Goal: Task Accomplishment & Management: Use online tool/utility

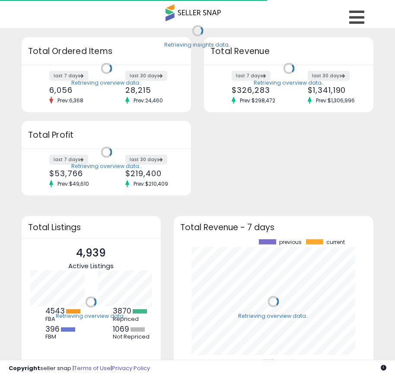
scroll to position [120, 183]
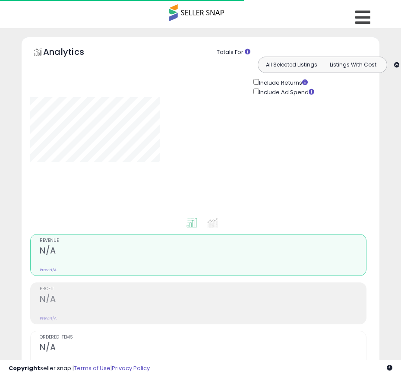
type input "**********"
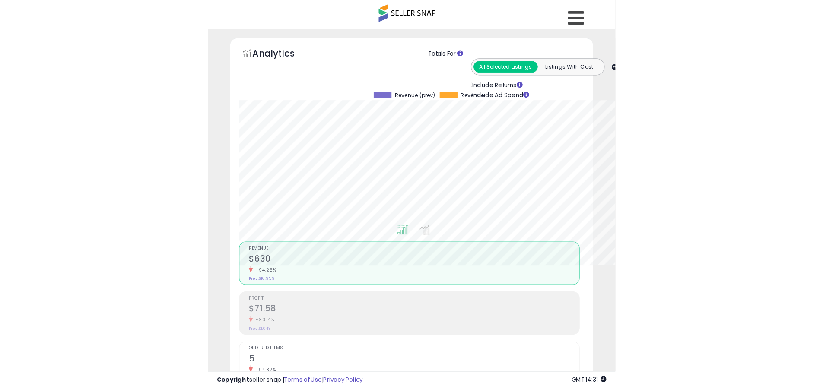
scroll to position [177, 452]
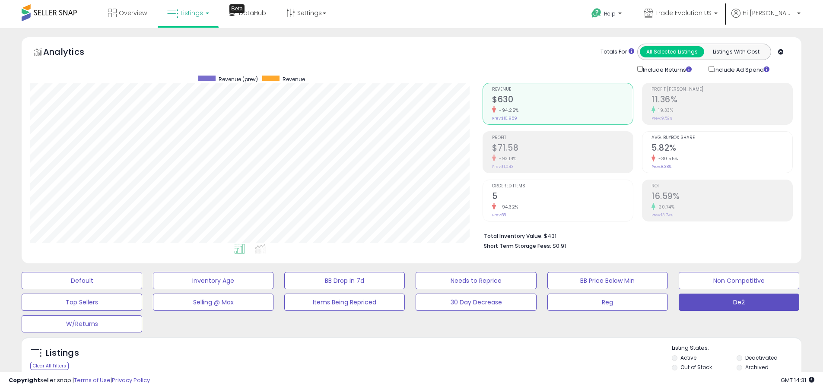
click at [401, 358] on label "Deactivated" at bounding box center [761, 357] width 32 height 7
click at [401, 367] on label "Archived" at bounding box center [756, 367] width 23 height 7
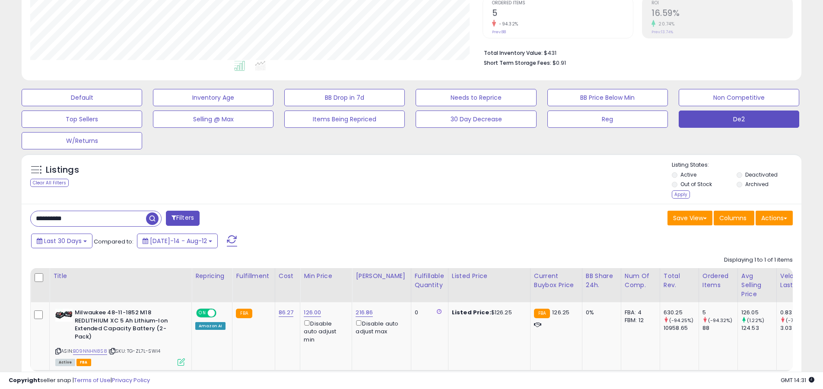
click at [401, 194] on div "Apply" at bounding box center [681, 195] width 18 height 8
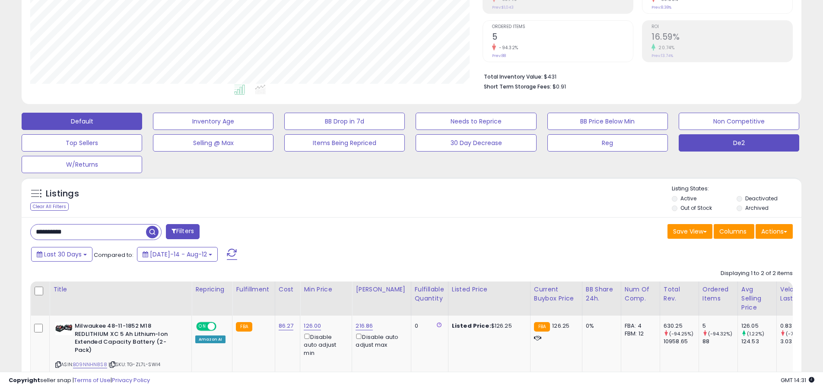
click at [82, 121] on button "Default" at bounding box center [82, 121] width 121 height 17
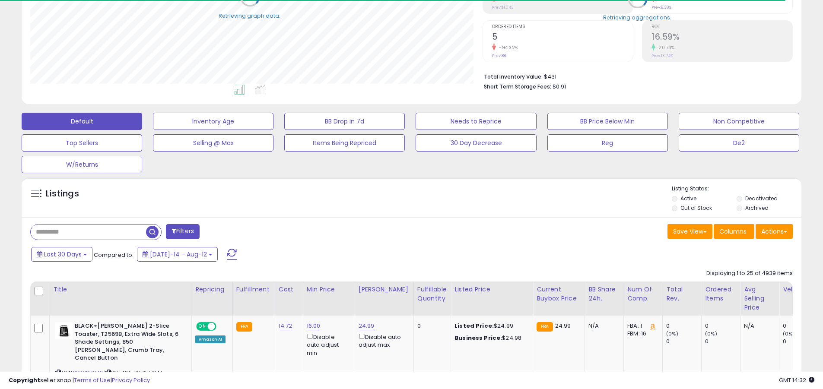
scroll to position [431997, 431721]
click at [227, 249] on span at bounding box center [232, 254] width 10 height 11
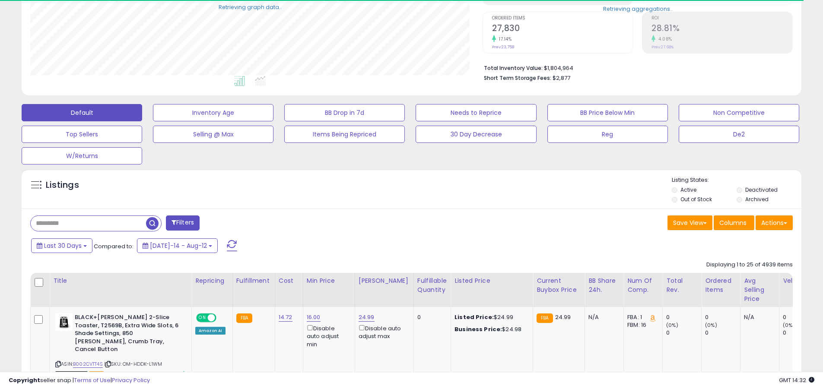
scroll to position [177, 452]
click at [88, 223] on input "text" at bounding box center [88, 223] width 115 height 15
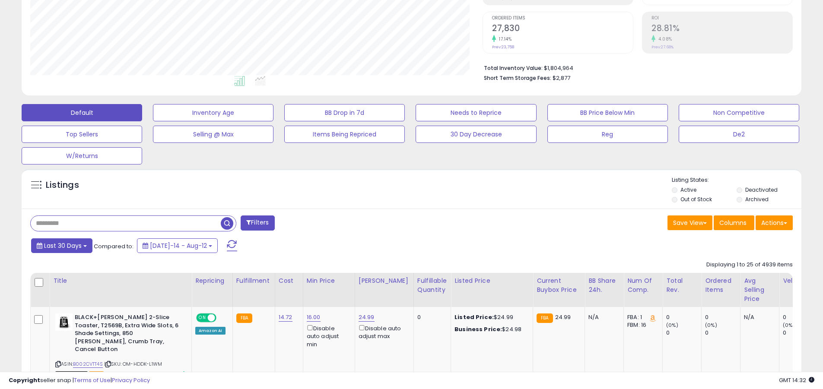
click at [61, 245] on span "Last 30 Days" at bounding box center [63, 246] width 38 height 9
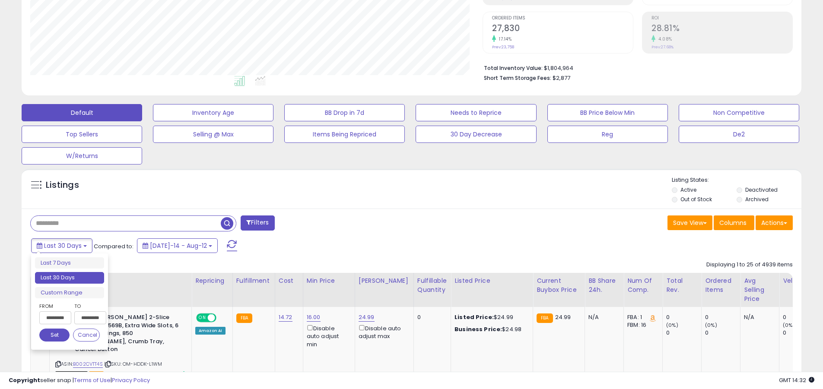
click at [70, 278] on li "Last 30 Days" at bounding box center [69, 278] width 69 height 12
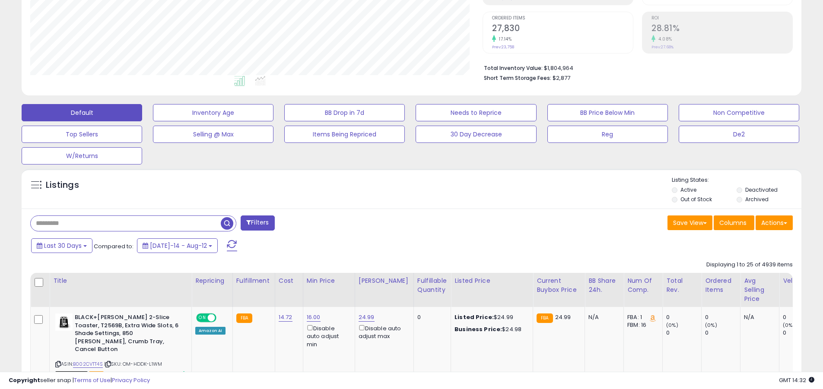
click at [126, 223] on input "text" at bounding box center [126, 223] width 190 height 15
click at [228, 222] on span "button" at bounding box center [227, 223] width 13 height 13
click at [401, 223] on button "Actions" at bounding box center [774, 223] width 37 height 15
click at [0, 0] on link "Export All Columns" at bounding box center [0, 0] width 0 height 0
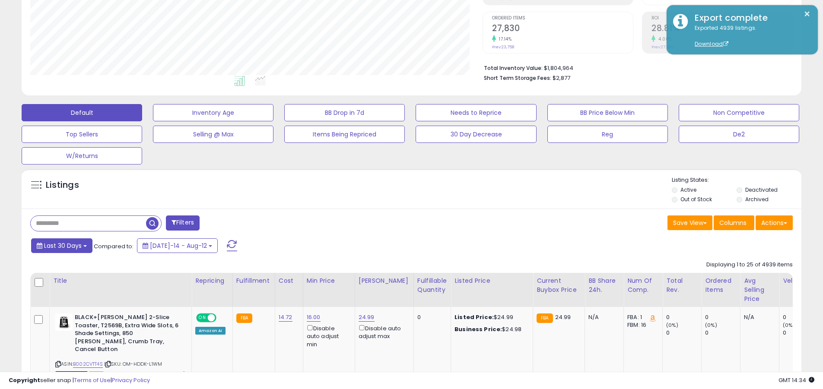
click at [61, 245] on span "Last 30 Days" at bounding box center [63, 246] width 38 height 9
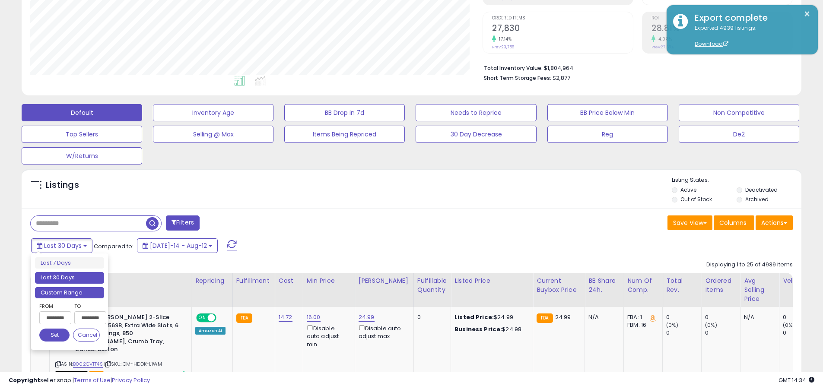
click at [70, 293] on li "Custom Range" at bounding box center [69, 293] width 69 height 12
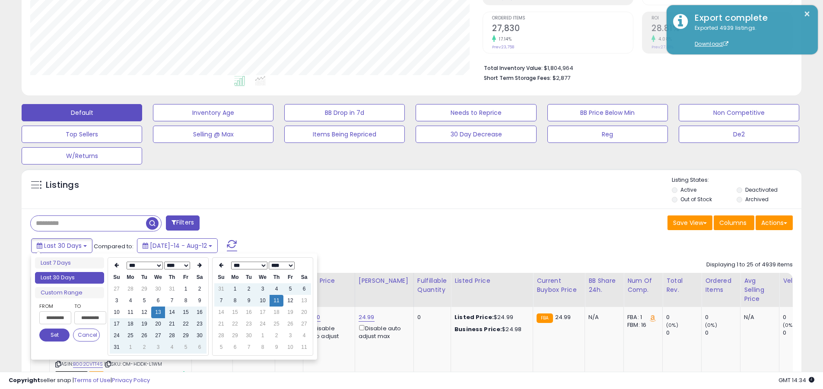
click at [55, 318] on input "**********" at bounding box center [55, 318] width 32 height 13
type input "**********"
click at [54, 335] on button "Set" at bounding box center [54, 335] width 30 height 13
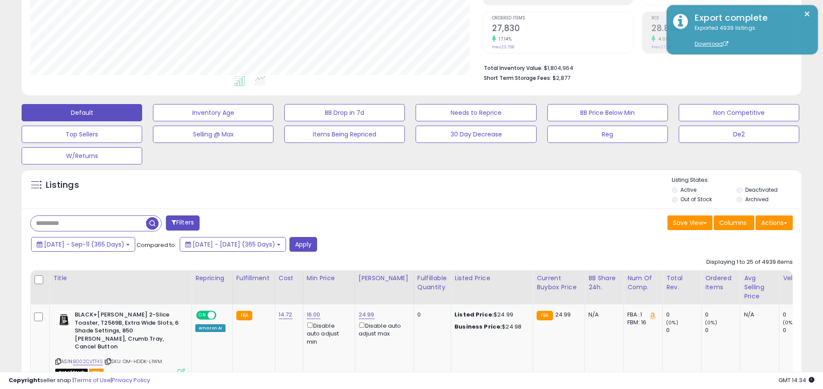
click at [88, 223] on input "text" at bounding box center [88, 223] width 115 height 15
click at [317, 244] on button "Apply" at bounding box center [304, 244] width 28 height 15
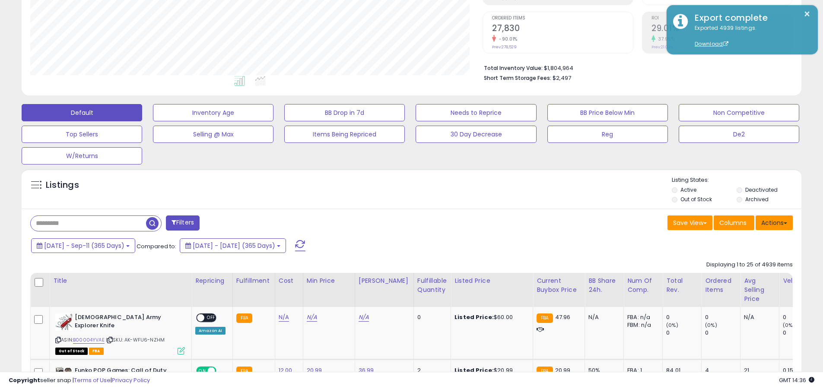
click at [401, 223] on button "Actions" at bounding box center [774, 223] width 37 height 15
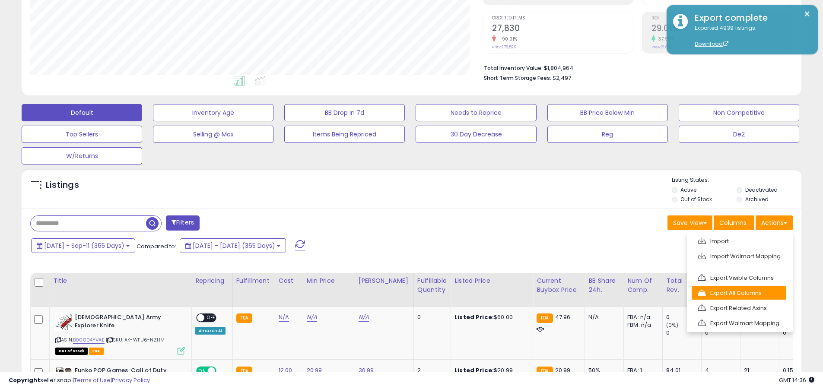
click at [401, 293] on link "Export All Columns" at bounding box center [739, 293] width 95 height 13
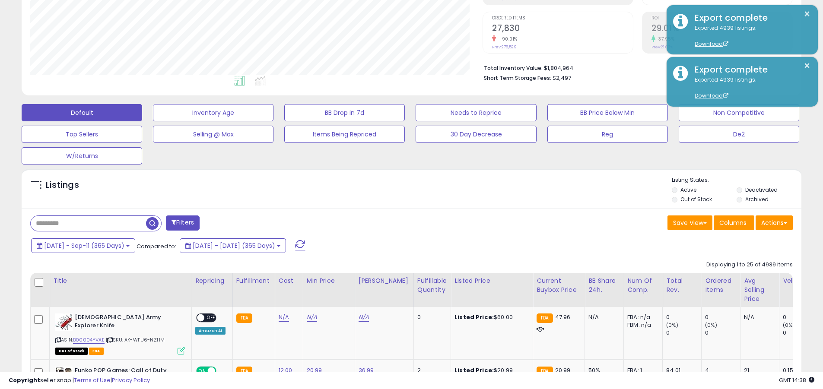
click at [401, 14] on button "×" at bounding box center [807, 14] width 7 height 11
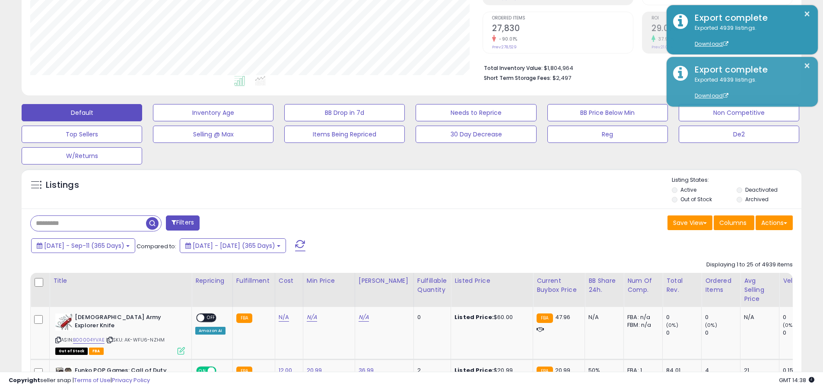
click at [88, 223] on input "text" at bounding box center [88, 223] width 115 height 15
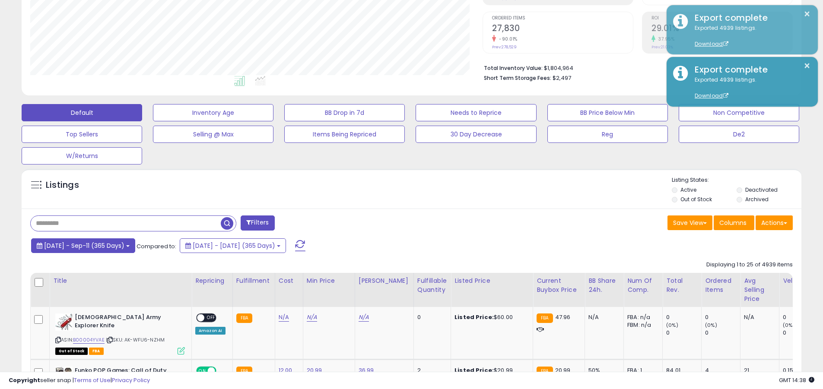
click at [92, 245] on span "2024-Sep-12 - Sep-11 (365 Days)" at bounding box center [84, 246] width 80 height 9
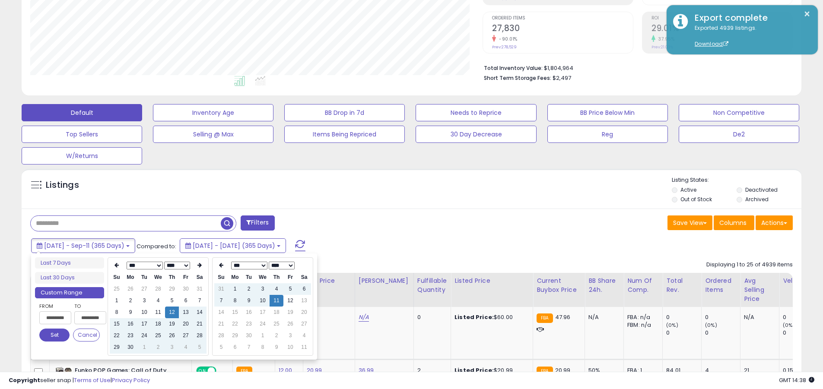
click at [55, 318] on input "**********" at bounding box center [55, 318] width 32 height 13
type input "**********"
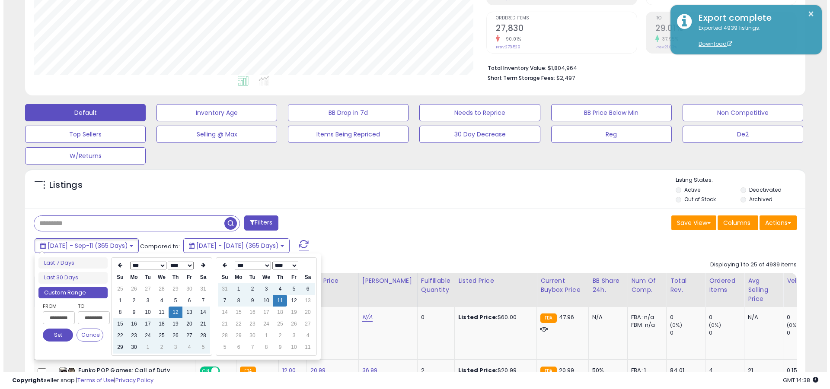
scroll to position [0, 0]
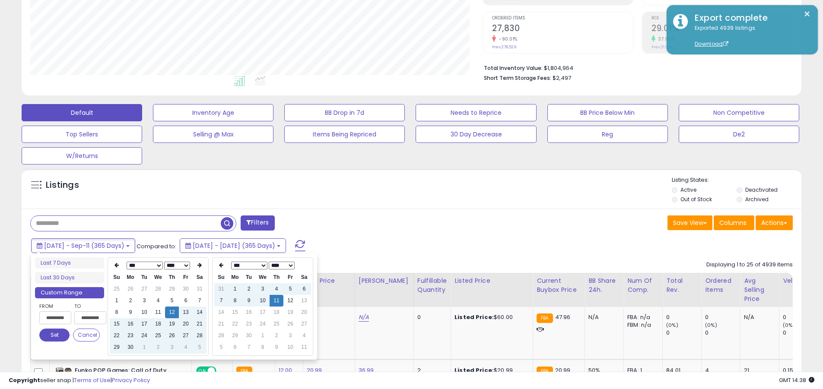
click at [54, 335] on button "Set" at bounding box center [54, 335] width 30 height 13
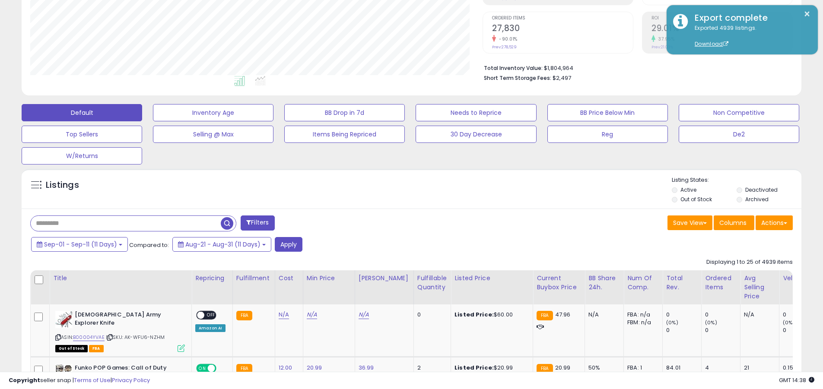
click at [126, 223] on input "text" at bounding box center [126, 223] width 190 height 15
click at [289, 244] on button "Apply" at bounding box center [289, 244] width 28 height 15
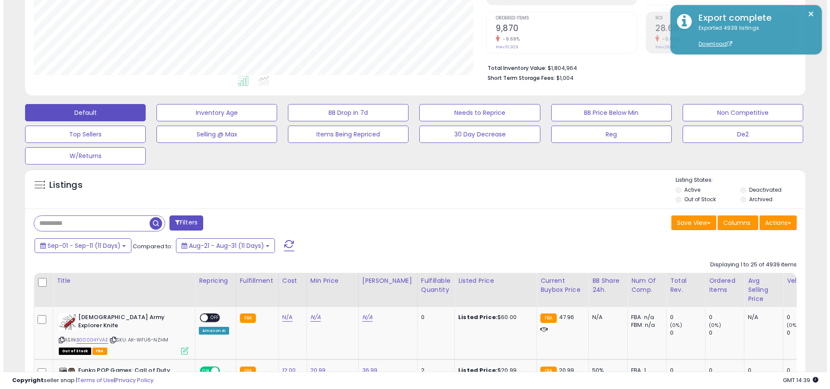
scroll to position [177, 452]
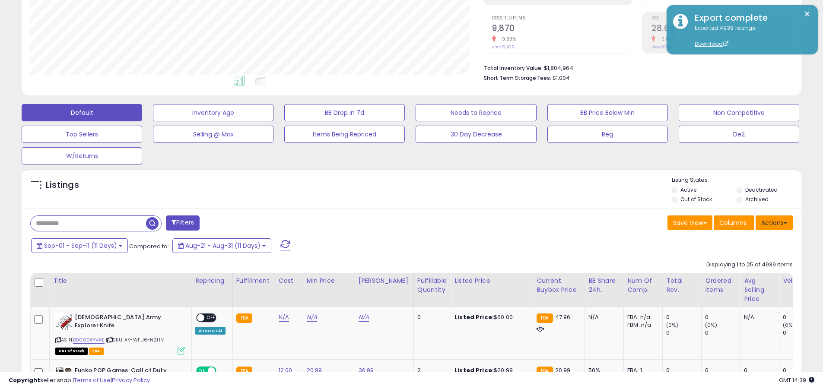
click at [401, 223] on button "Actions" at bounding box center [774, 223] width 37 height 15
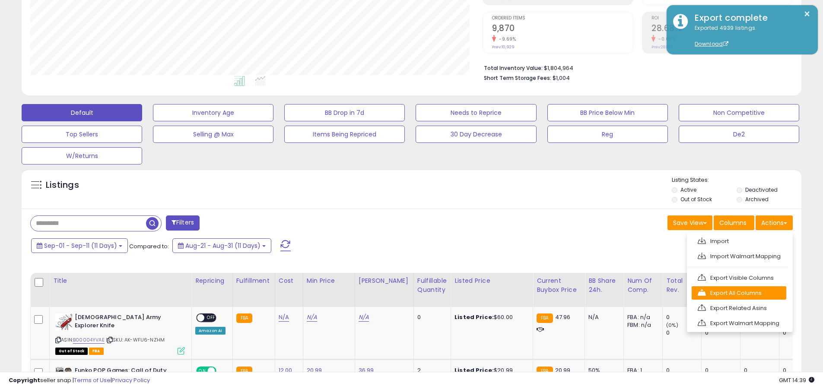
click at [401, 293] on link "Export All Columns" at bounding box center [739, 293] width 95 height 13
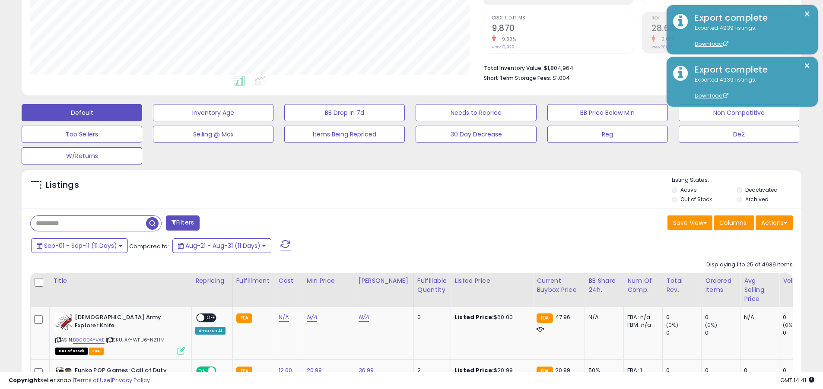
click at [401, 14] on button "×" at bounding box center [807, 14] width 7 height 11
click at [88, 223] on input "text" at bounding box center [88, 223] width 115 height 15
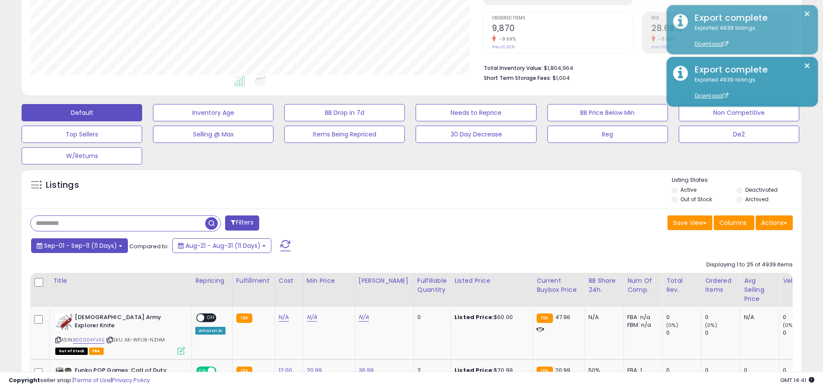
click at [80, 245] on span "Sep-01 - Sep-11 (11 Days)" at bounding box center [80, 246] width 73 height 9
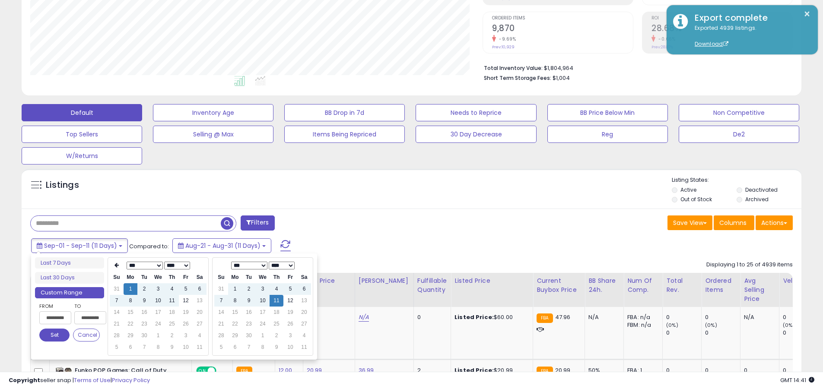
click at [55, 318] on input "**********" at bounding box center [55, 318] width 32 height 13
type input "**********"
click at [54, 335] on button "Set" at bounding box center [54, 335] width 30 height 13
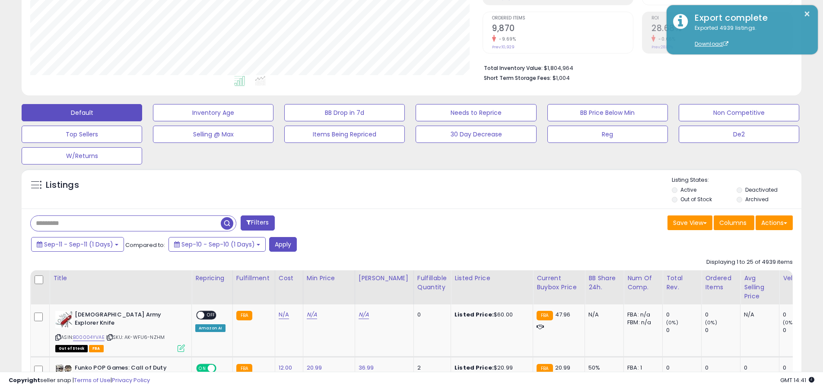
click at [126, 223] on input "text" at bounding box center [126, 223] width 190 height 15
click at [283, 244] on button "Apply" at bounding box center [283, 244] width 28 height 15
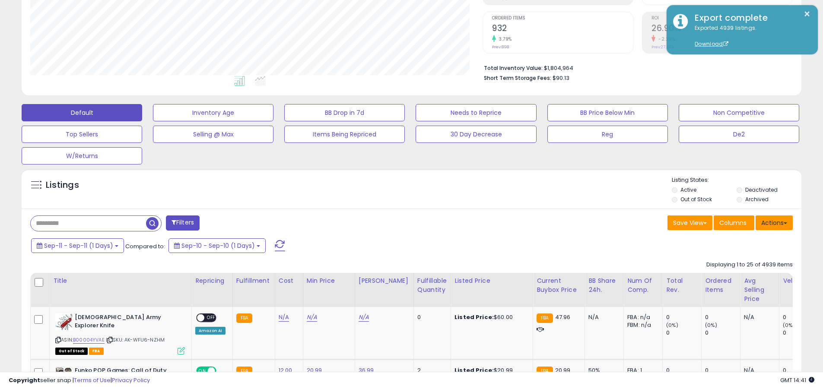
click at [401, 223] on button "Actions" at bounding box center [774, 223] width 37 height 15
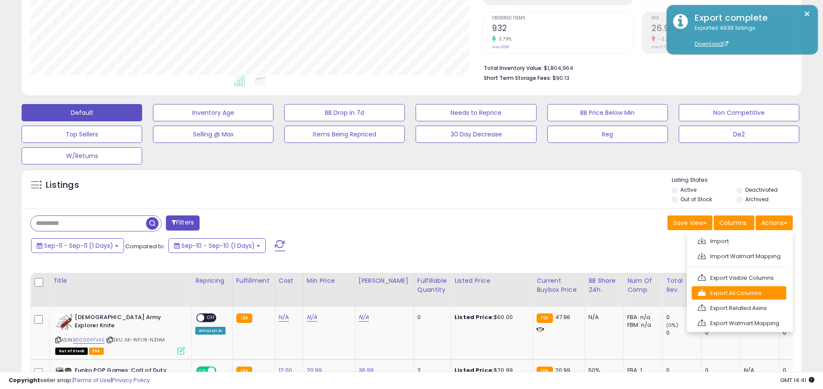
click at [401, 293] on link "Export All Columns" at bounding box center [739, 293] width 95 height 13
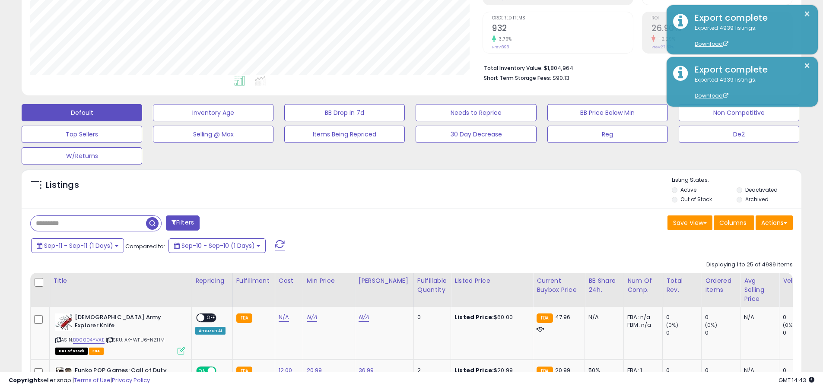
click at [401, 14] on button "×" at bounding box center [807, 14] width 7 height 11
click at [88, 223] on input "text" at bounding box center [88, 223] width 115 height 15
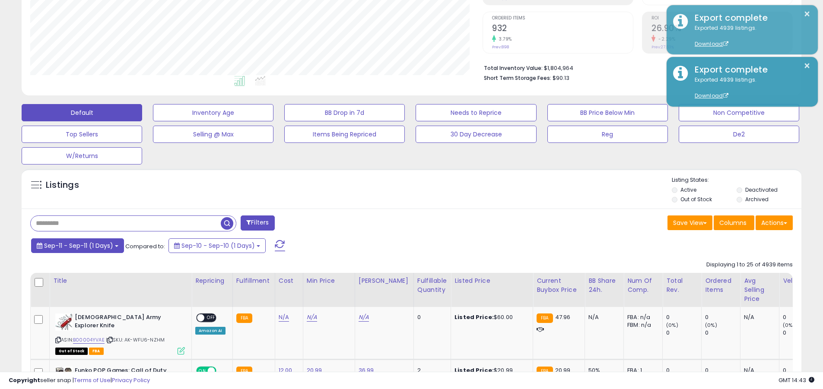
click at [78, 245] on span "Sep-11 - Sep-11 (1 Days)" at bounding box center [78, 246] width 69 height 9
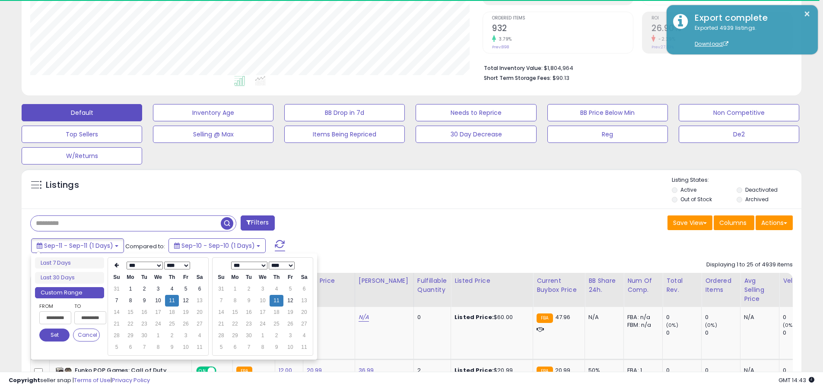
click at [55, 318] on input "**********" at bounding box center [55, 318] width 32 height 13
type input "**********"
click at [54, 335] on button "Set" at bounding box center [54, 335] width 30 height 13
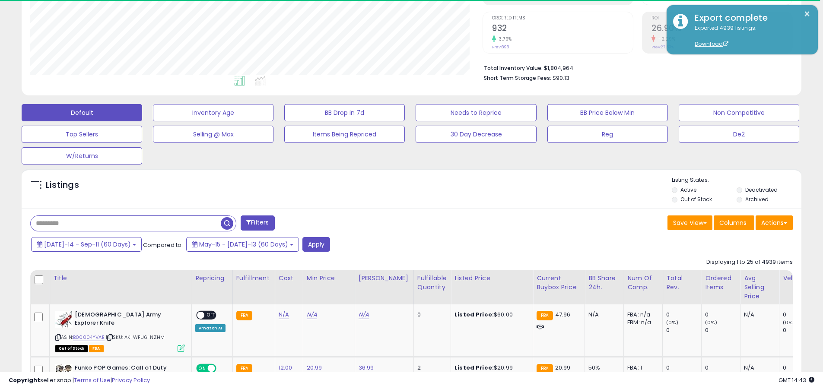
click at [126, 223] on input "text" at bounding box center [126, 223] width 190 height 15
click at [303, 244] on button "Apply" at bounding box center [317, 244] width 28 height 15
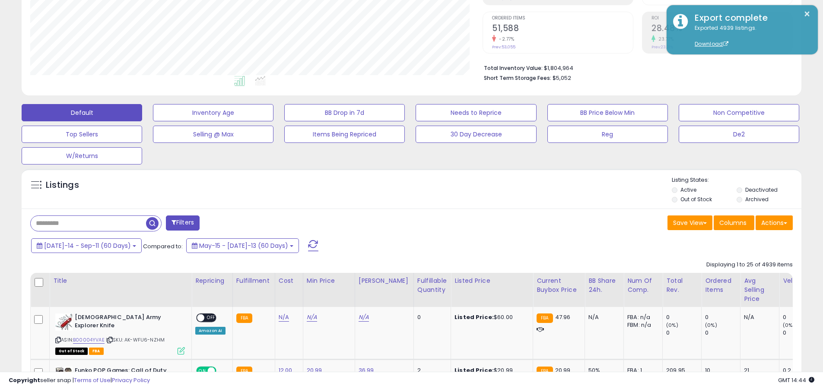
click at [401, 223] on button "Actions" at bounding box center [774, 223] width 37 height 15
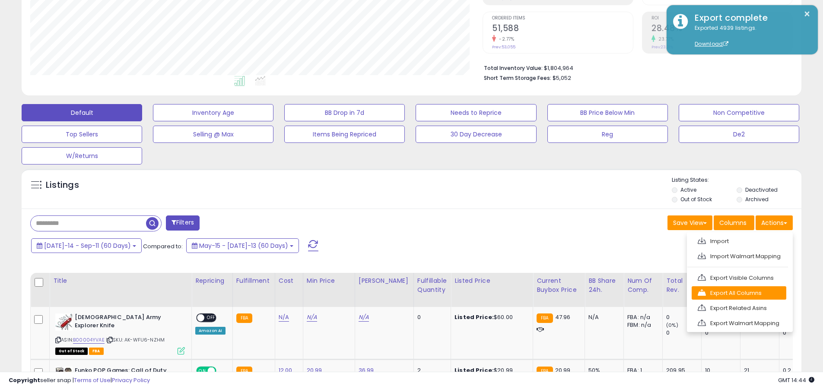
click at [401, 293] on link "Export All Columns" at bounding box center [739, 293] width 95 height 13
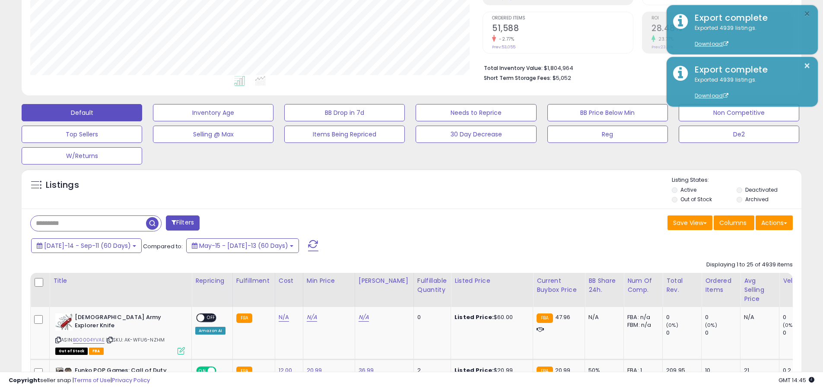
click at [401, 14] on button "×" at bounding box center [807, 14] width 7 height 11
click at [88, 223] on input "text" at bounding box center [88, 223] width 115 height 15
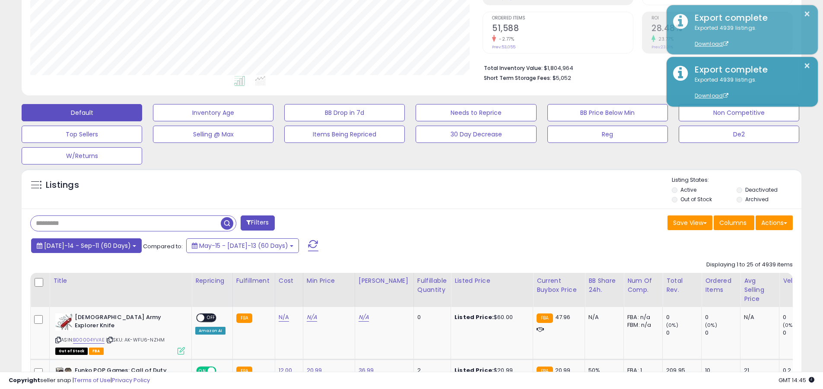
click at [81, 245] on span "Jul-14 - Sep-11 (60 Days)" at bounding box center [87, 246] width 87 height 9
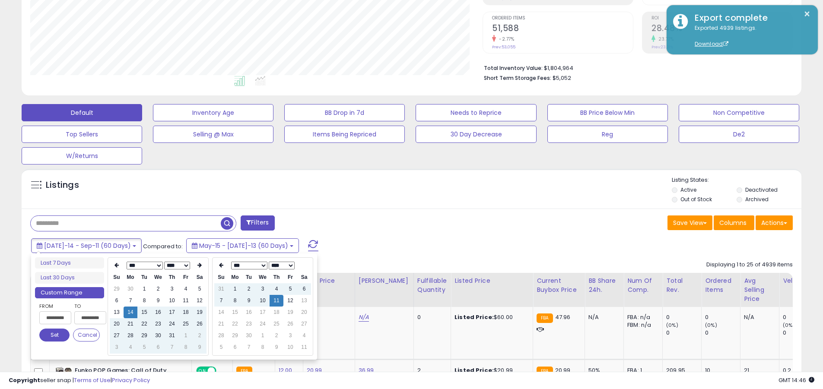
click at [55, 318] on input "**********" at bounding box center [55, 318] width 32 height 13
type input "**********"
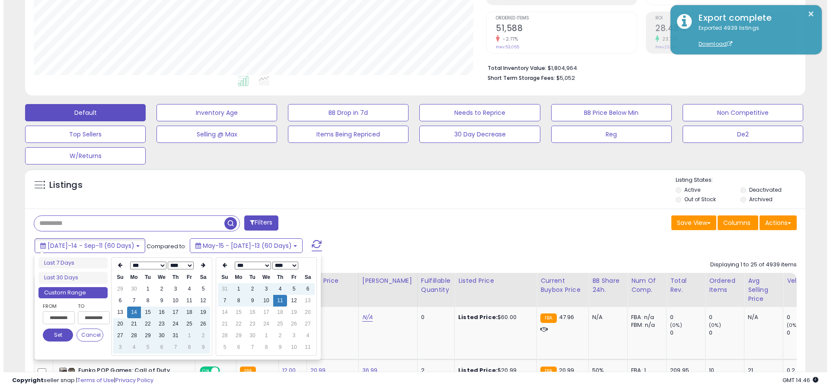
scroll to position [0, 0]
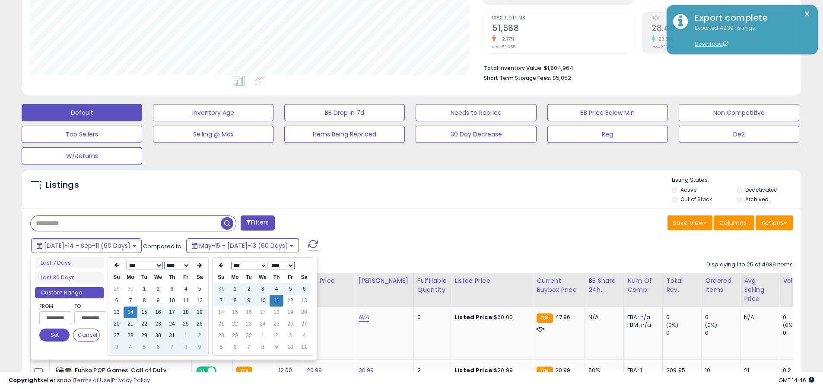
click at [54, 335] on button "Set" at bounding box center [54, 335] width 30 height 13
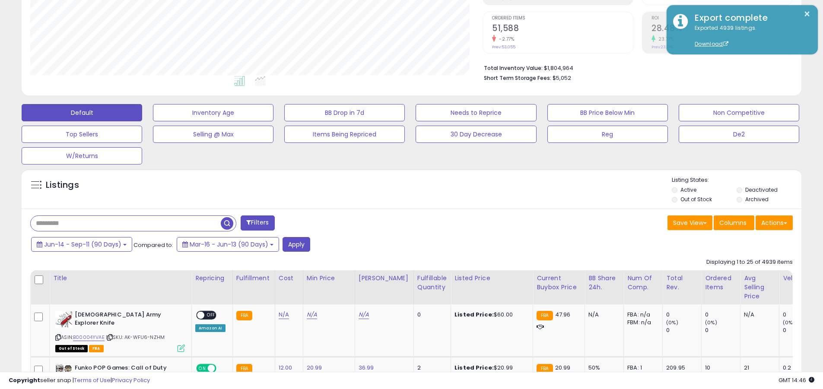
click at [126, 223] on input "text" at bounding box center [126, 223] width 190 height 15
click at [295, 244] on button "Apply" at bounding box center [297, 244] width 28 height 15
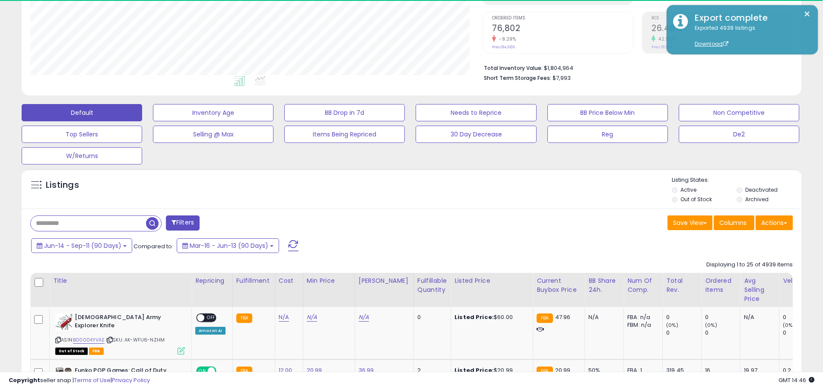
scroll to position [177, 452]
click at [401, 223] on button "Actions" at bounding box center [774, 223] width 37 height 15
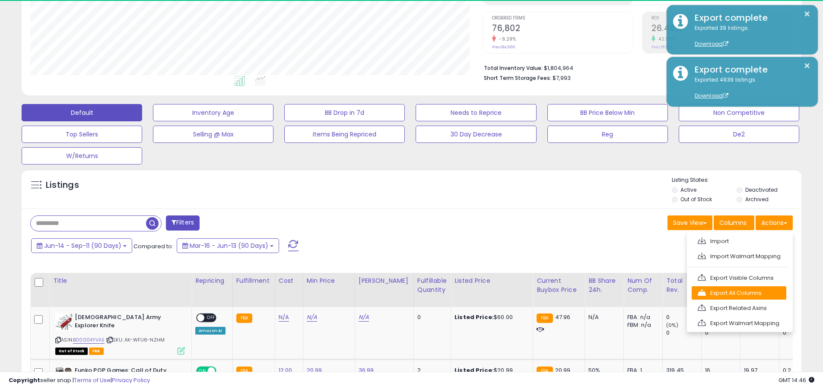
click at [401, 293] on link "Export All Columns" at bounding box center [739, 293] width 95 height 13
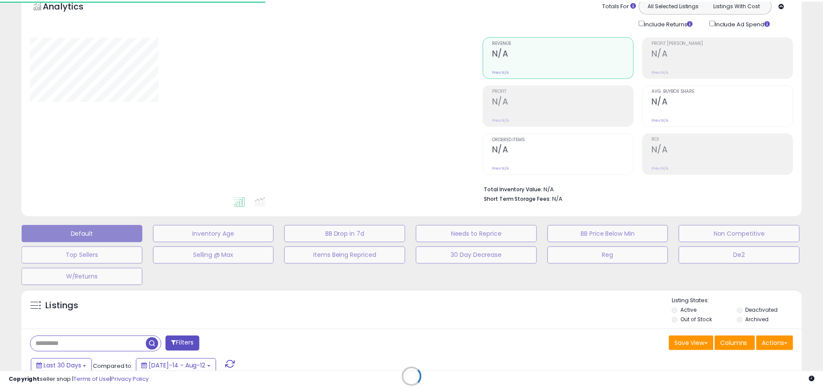
scroll to position [37, 0]
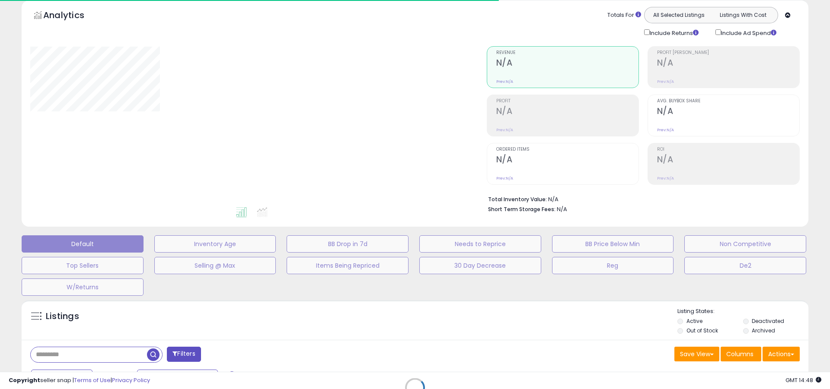
click at [415, 113] on div at bounding box center [251, 126] width 443 height 160
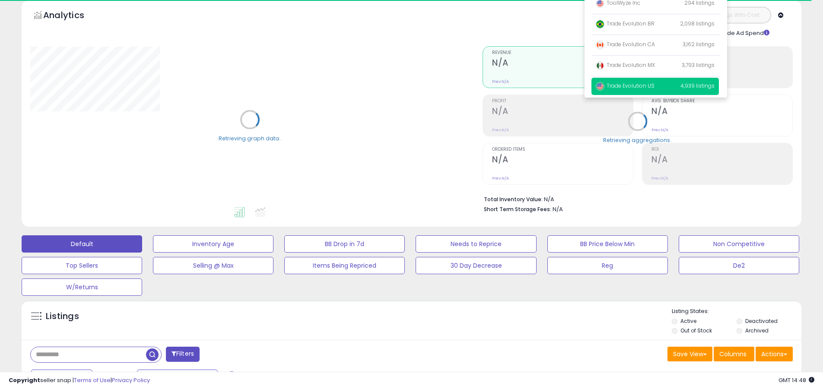
scroll to position [9, 0]
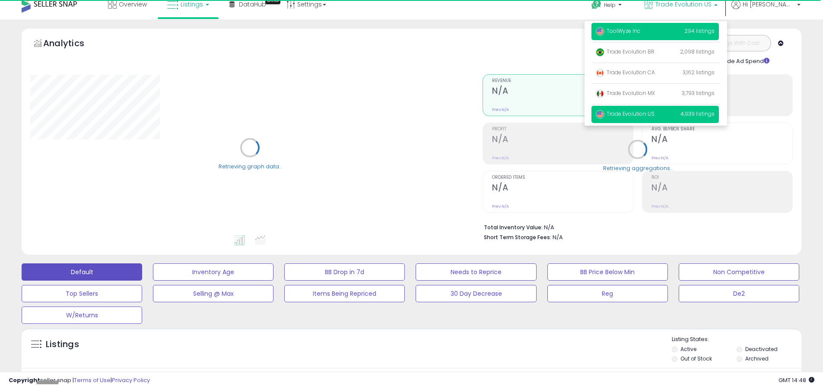
click at [640, 31] on span "ToolWyze Inc" at bounding box center [618, 30] width 45 height 7
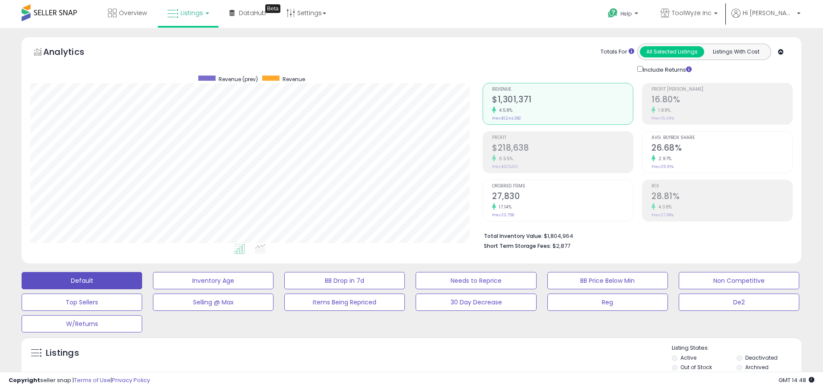
scroll to position [177, 452]
click at [761, 358] on label "Deactivated" at bounding box center [761, 357] width 32 height 7
click at [757, 367] on label "Archived" at bounding box center [756, 367] width 23 height 7
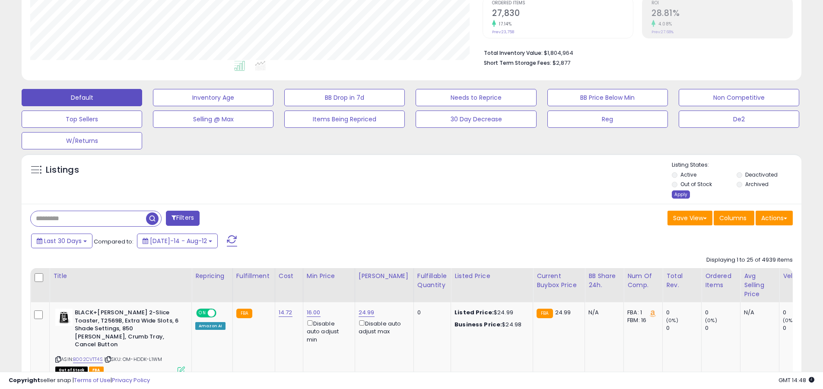
click at [681, 194] on div "Apply" at bounding box center [681, 195] width 18 height 8
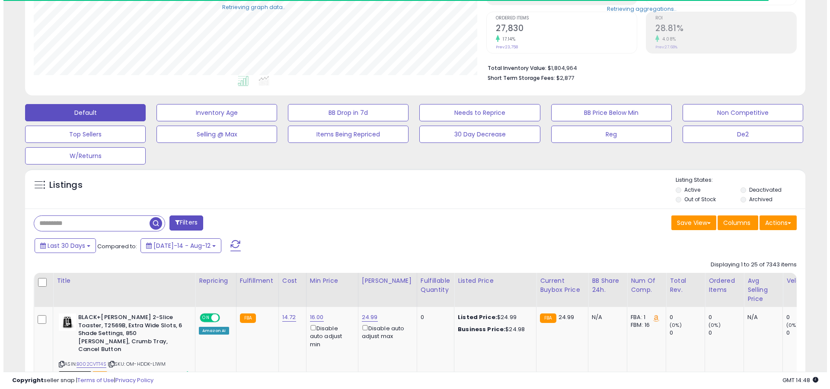
scroll to position [431997, 431721]
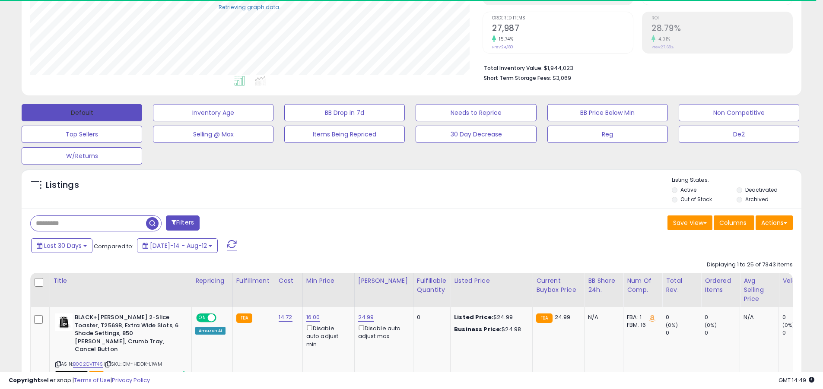
click at [82, 112] on button "Default" at bounding box center [82, 112] width 121 height 17
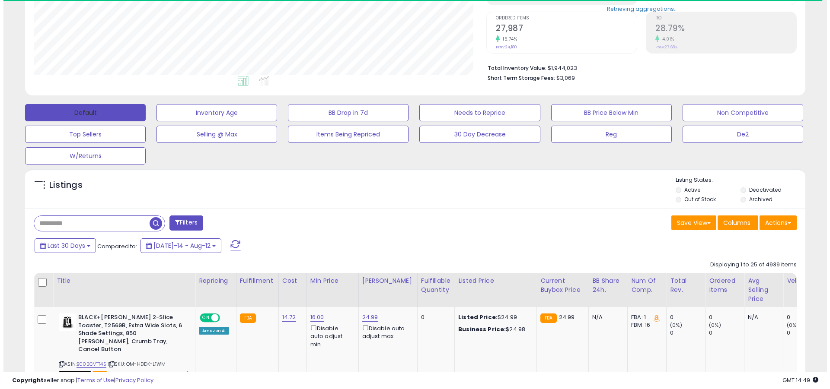
scroll to position [168, 0]
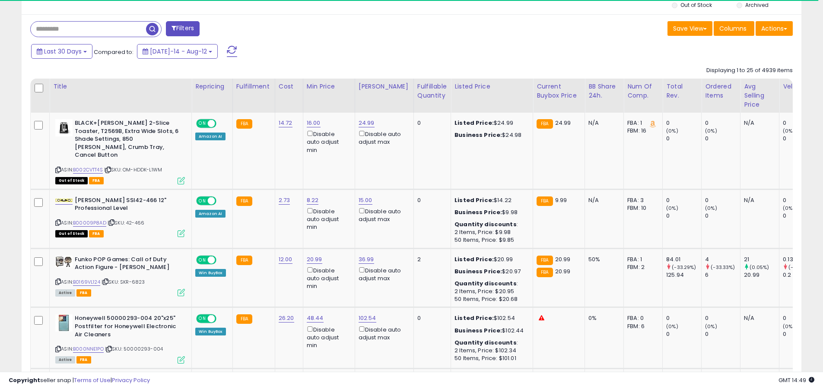
click at [227, 46] on span at bounding box center [232, 51] width 10 height 11
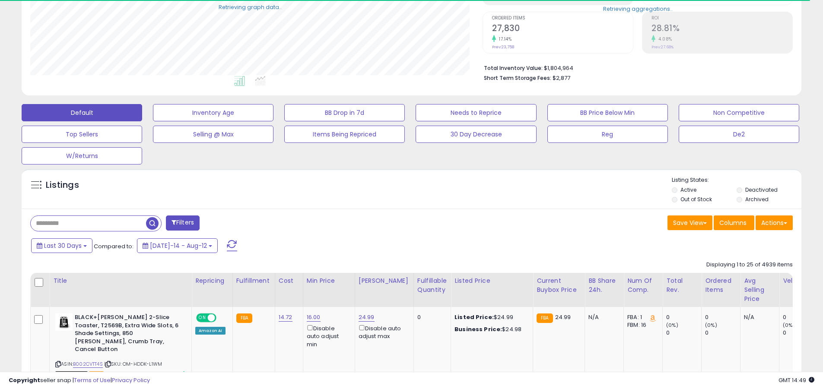
scroll to position [177, 452]
click at [88, 223] on input "text" at bounding box center [88, 223] width 115 height 15
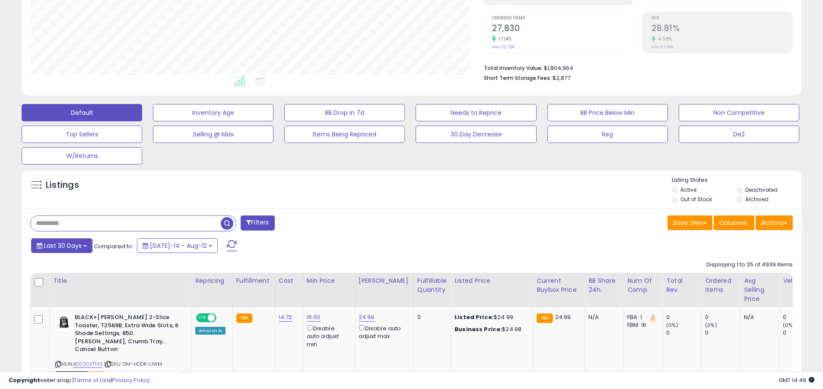
click at [61, 245] on span "Last 30 Days" at bounding box center [63, 246] width 38 height 9
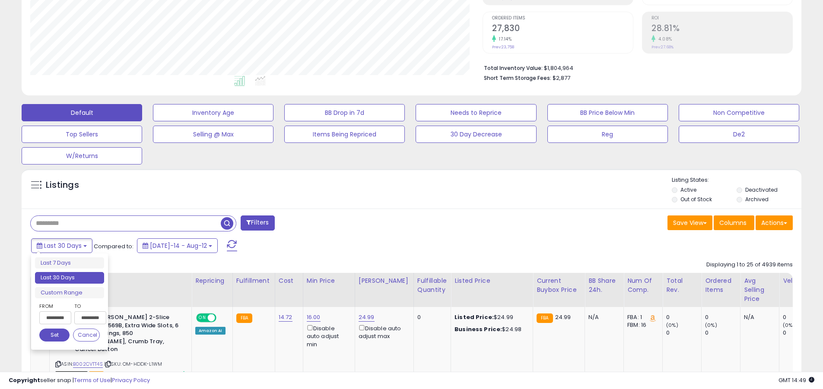
click at [70, 278] on li "Last 30 Days" at bounding box center [69, 278] width 69 height 12
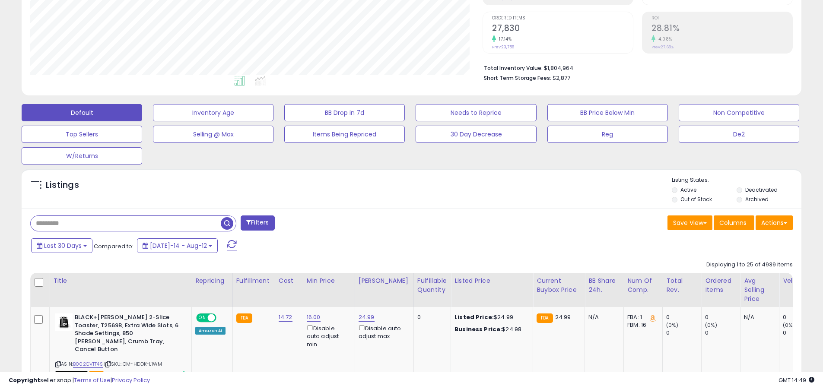
click at [126, 223] on input "text" at bounding box center [126, 223] width 190 height 15
click at [228, 222] on span "button" at bounding box center [227, 223] width 13 height 13
click at [774, 223] on button "Actions" at bounding box center [774, 223] width 37 height 15
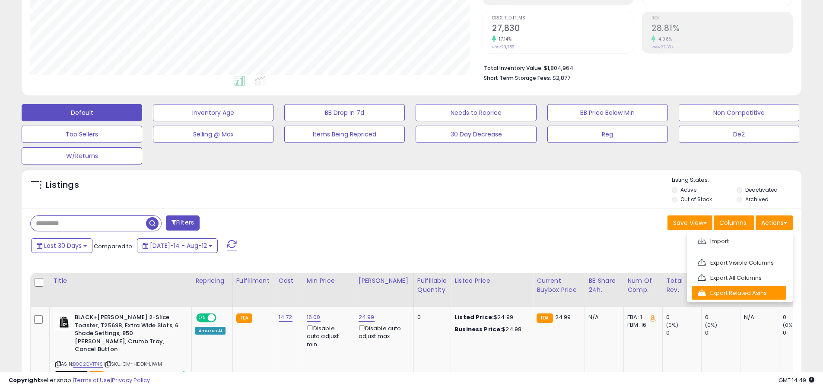
click at [739, 293] on link "Export Related Asins" at bounding box center [739, 293] width 95 height 13
